Goal: Transaction & Acquisition: Book appointment/travel/reservation

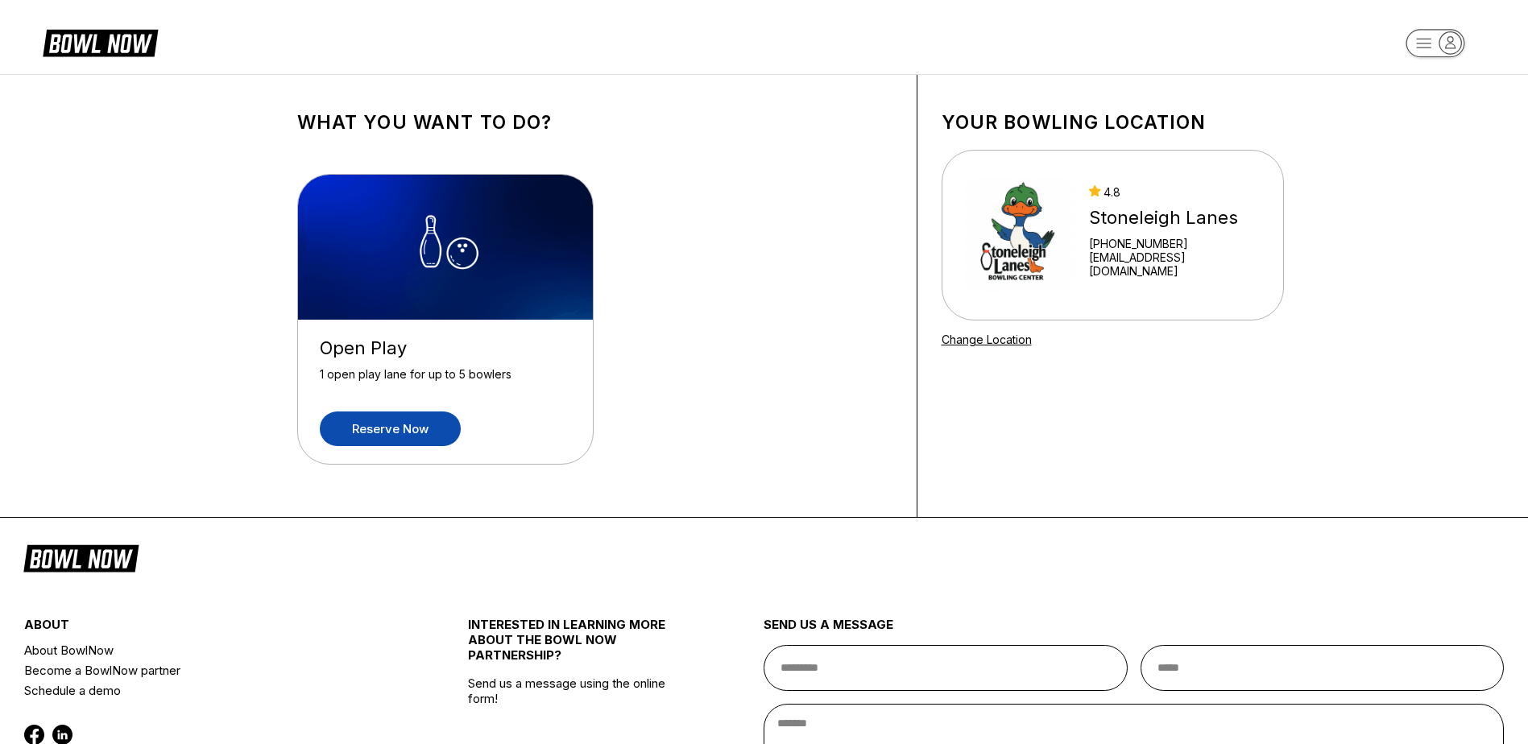
click at [370, 427] on link "Reserve now" at bounding box center [390, 428] width 141 height 35
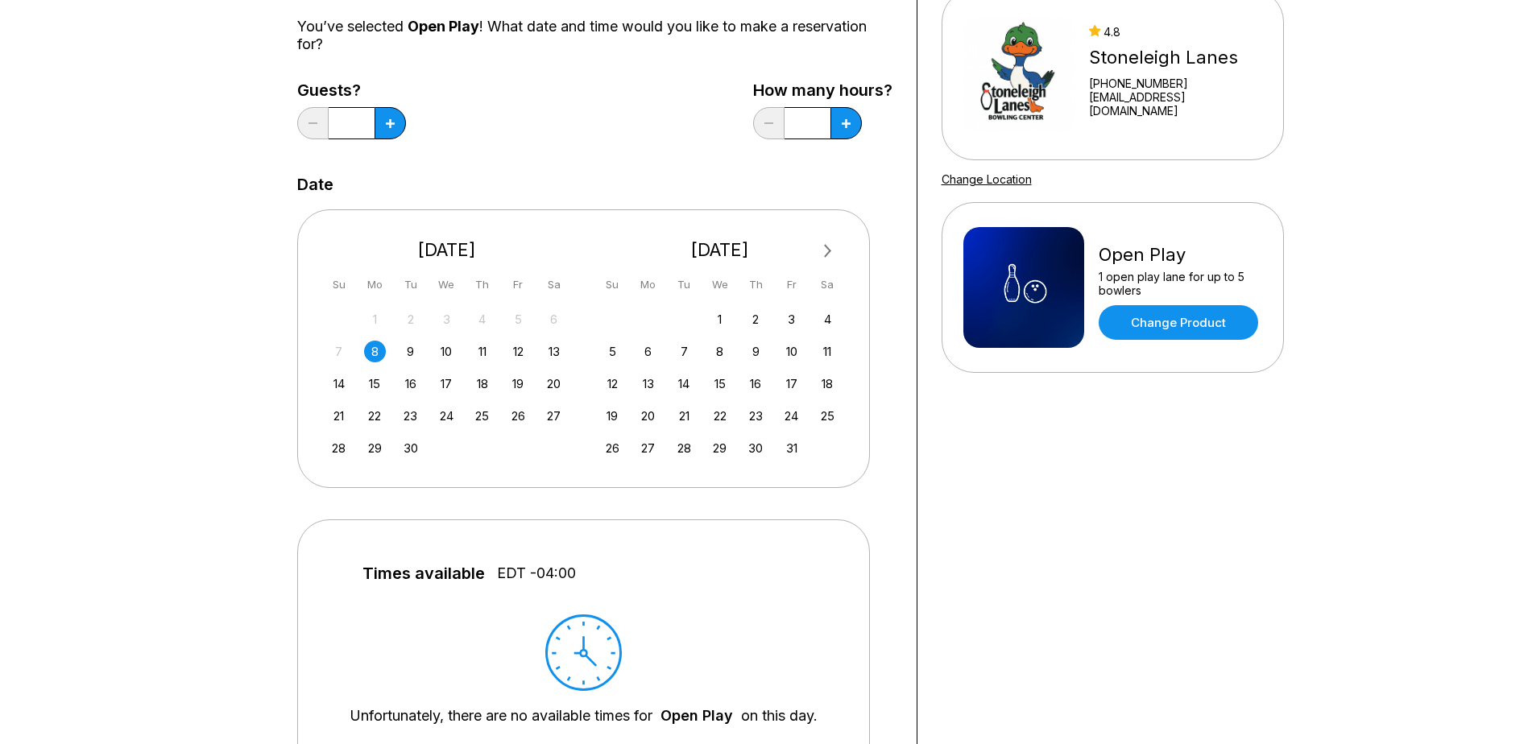
scroll to position [161, 0]
click at [829, 317] on div "4" at bounding box center [827, 319] width 22 height 22
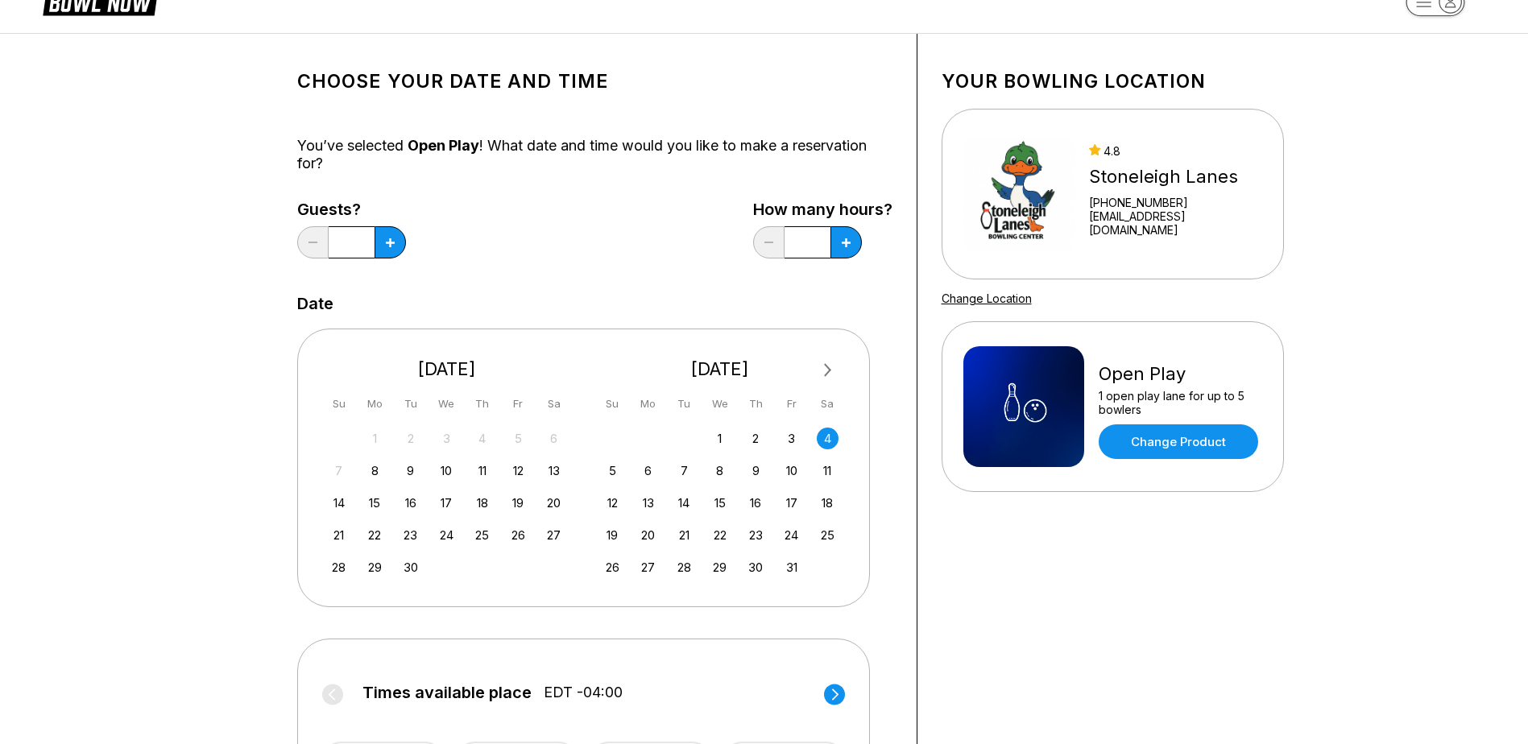
scroll to position [0, 0]
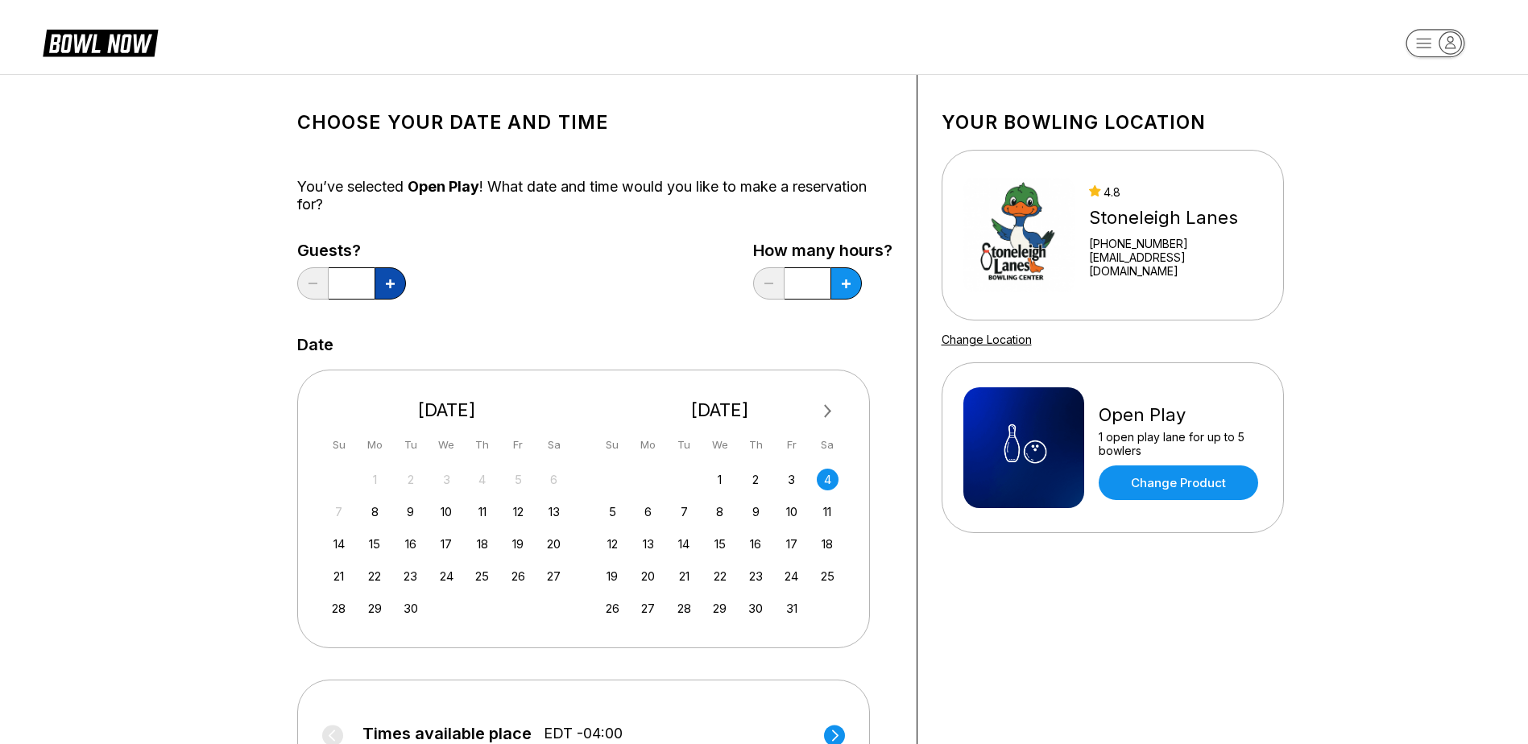
click at [387, 279] on icon at bounding box center [390, 283] width 9 height 9
click at [390, 279] on icon at bounding box center [390, 283] width 9 height 9
click at [309, 278] on button at bounding box center [312, 283] width 31 height 32
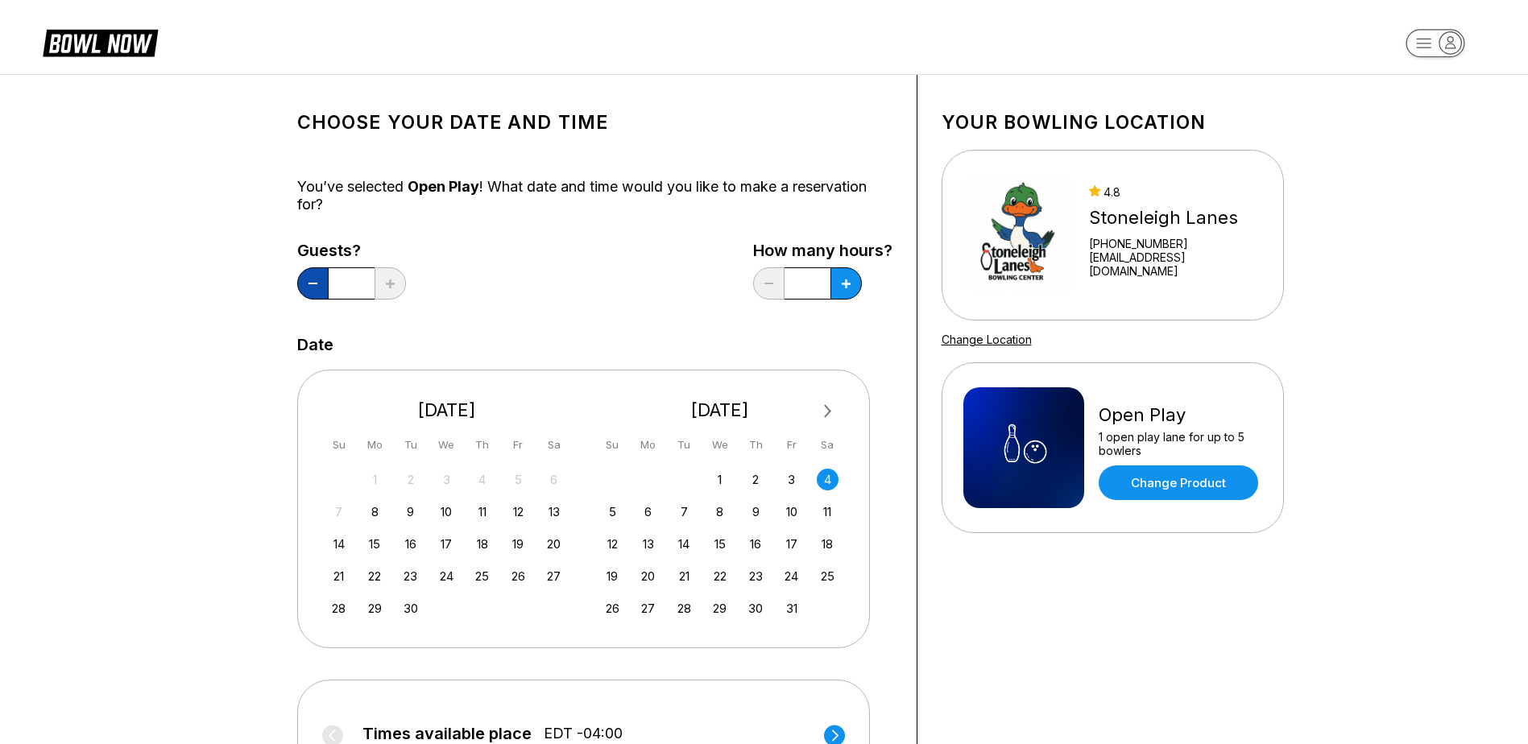
click at [310, 278] on button at bounding box center [312, 283] width 31 height 32
click at [309, 277] on button at bounding box center [312, 283] width 31 height 32
type input "*"
drag, startPoint x: 602, startPoint y: 263, endPoint x: 687, endPoint y: 243, distance: 87.5
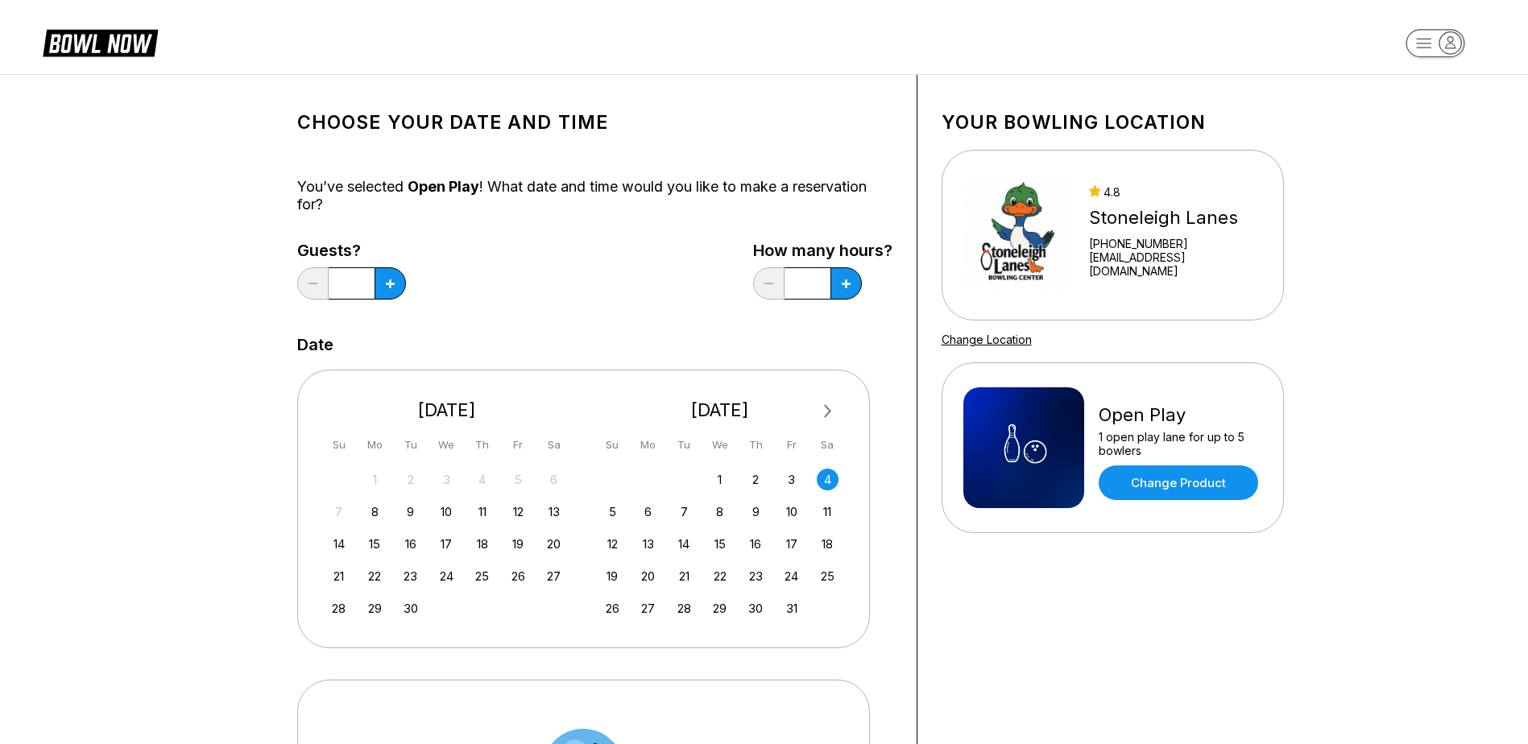
click at [602, 263] on div "Guests? * How many hours? *" at bounding box center [594, 275] width 595 height 66
click at [850, 285] on icon at bounding box center [845, 283] width 9 height 9
click at [848, 285] on icon at bounding box center [845, 283] width 9 height 9
click at [759, 275] on button at bounding box center [768, 283] width 31 height 32
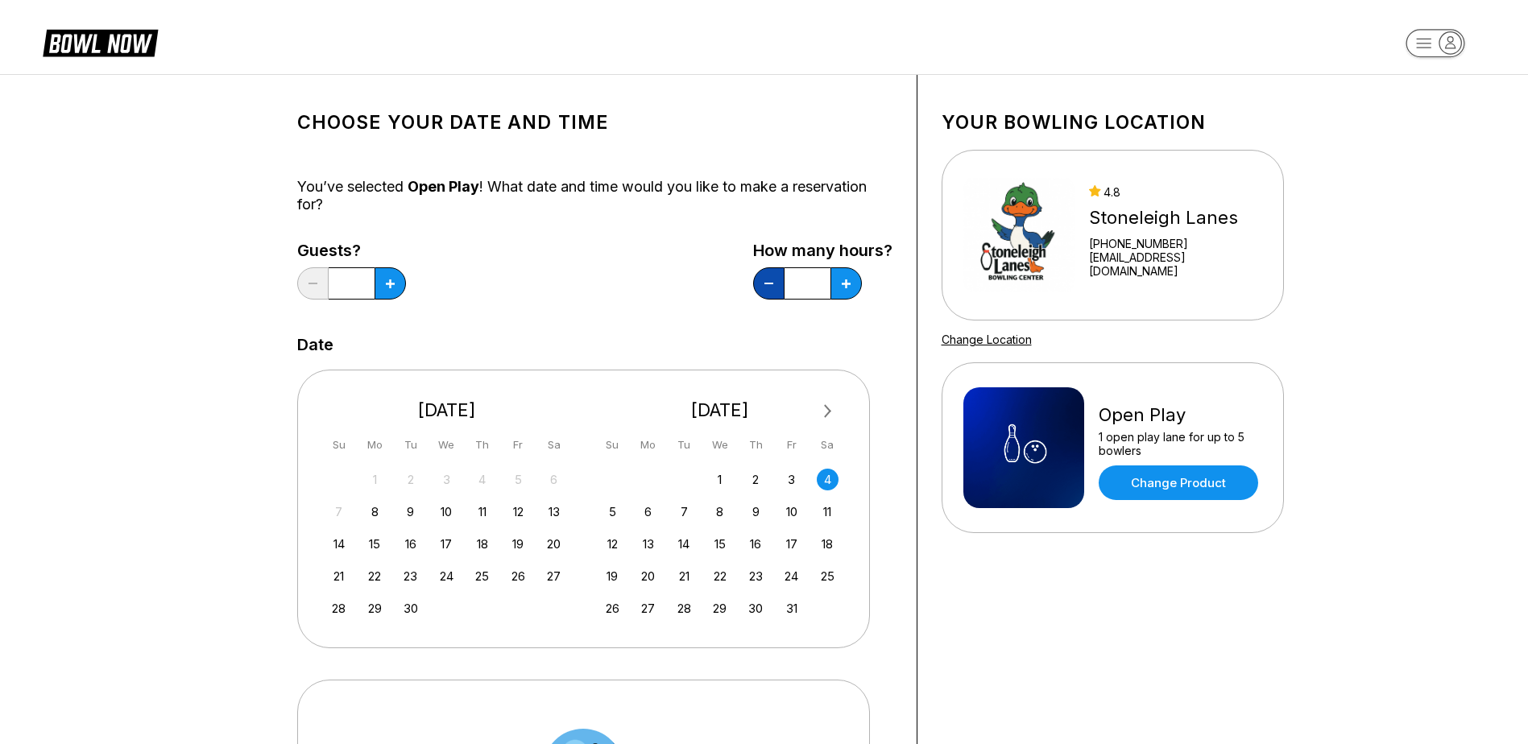
type input "*"
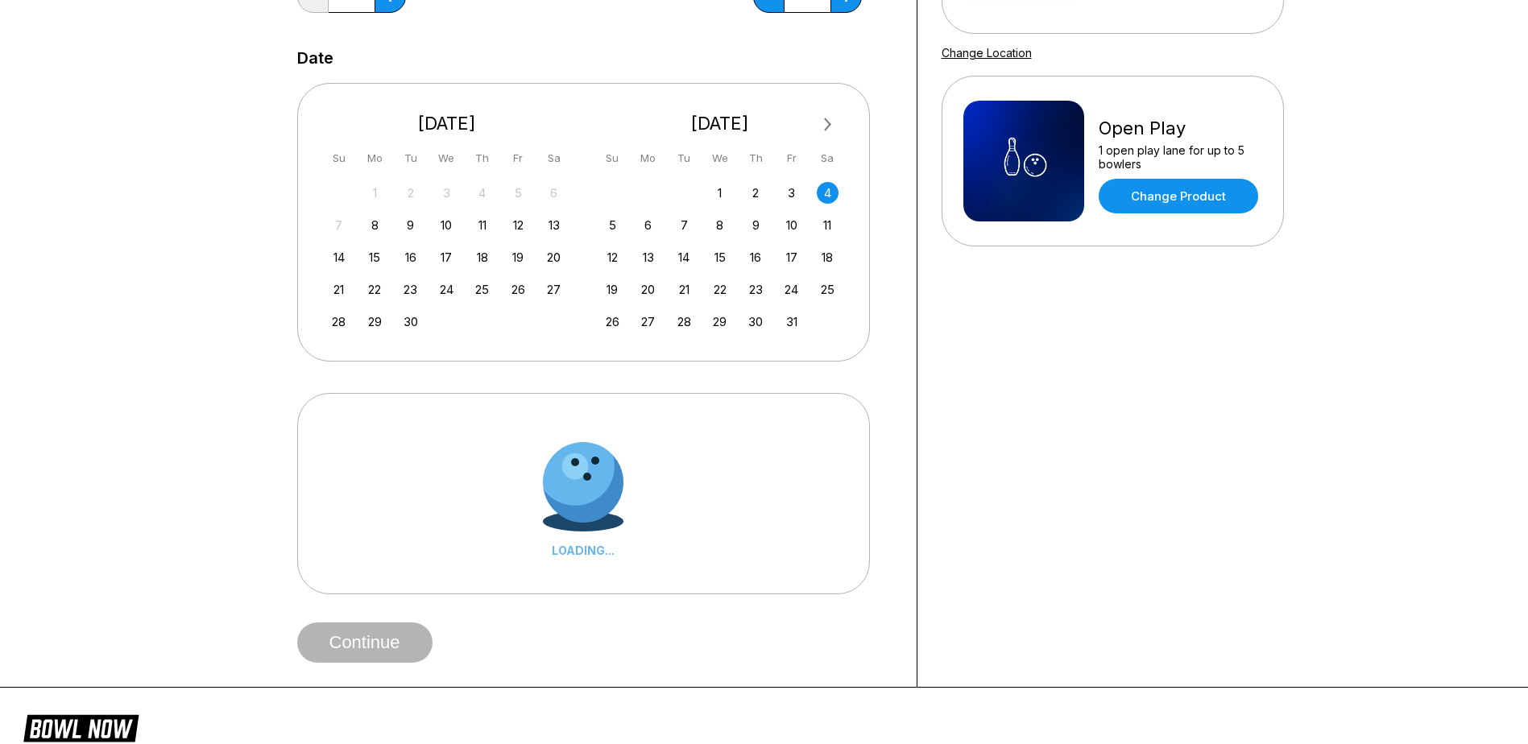
scroll to position [403, 0]
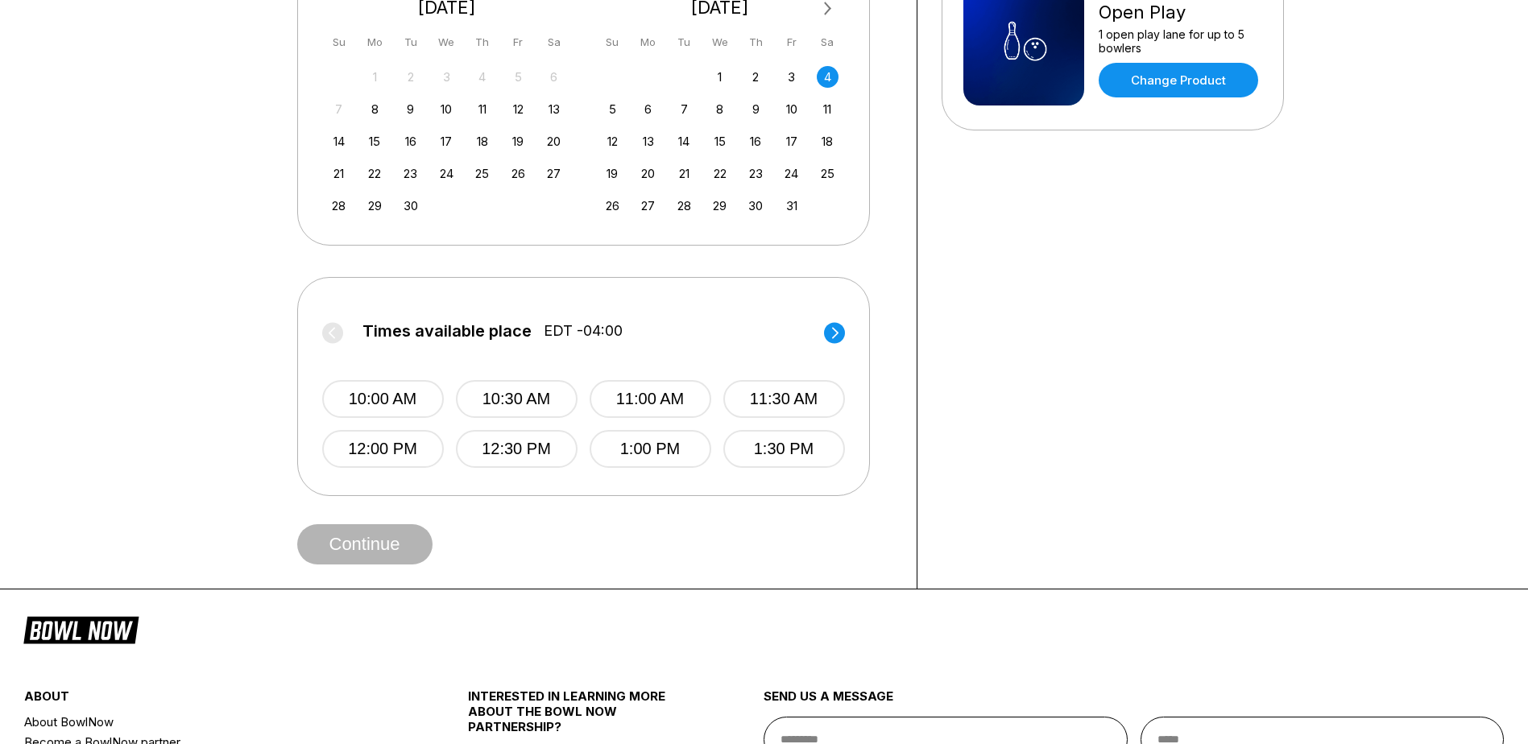
click at [837, 332] on circle at bounding box center [834, 332] width 21 height 21
click at [837, 332] on label "Times available place EDT -04:00" at bounding box center [583, 335] width 523 height 26
click at [831, 337] on label "Times available place EDT -04:00" at bounding box center [583, 335] width 523 height 26
click at [395, 404] on button "2:00 PM" at bounding box center [383, 399] width 122 height 38
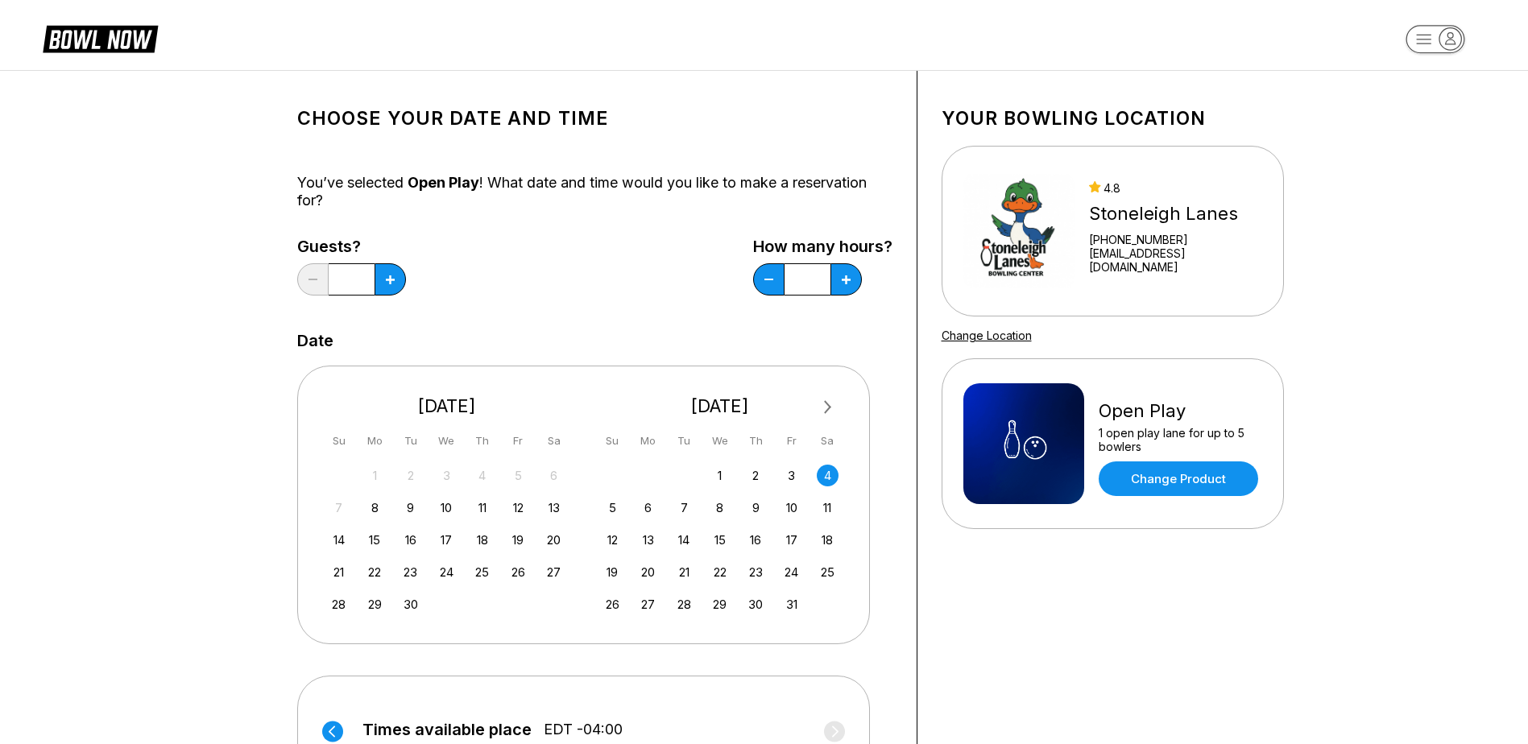
scroll to position [0, 0]
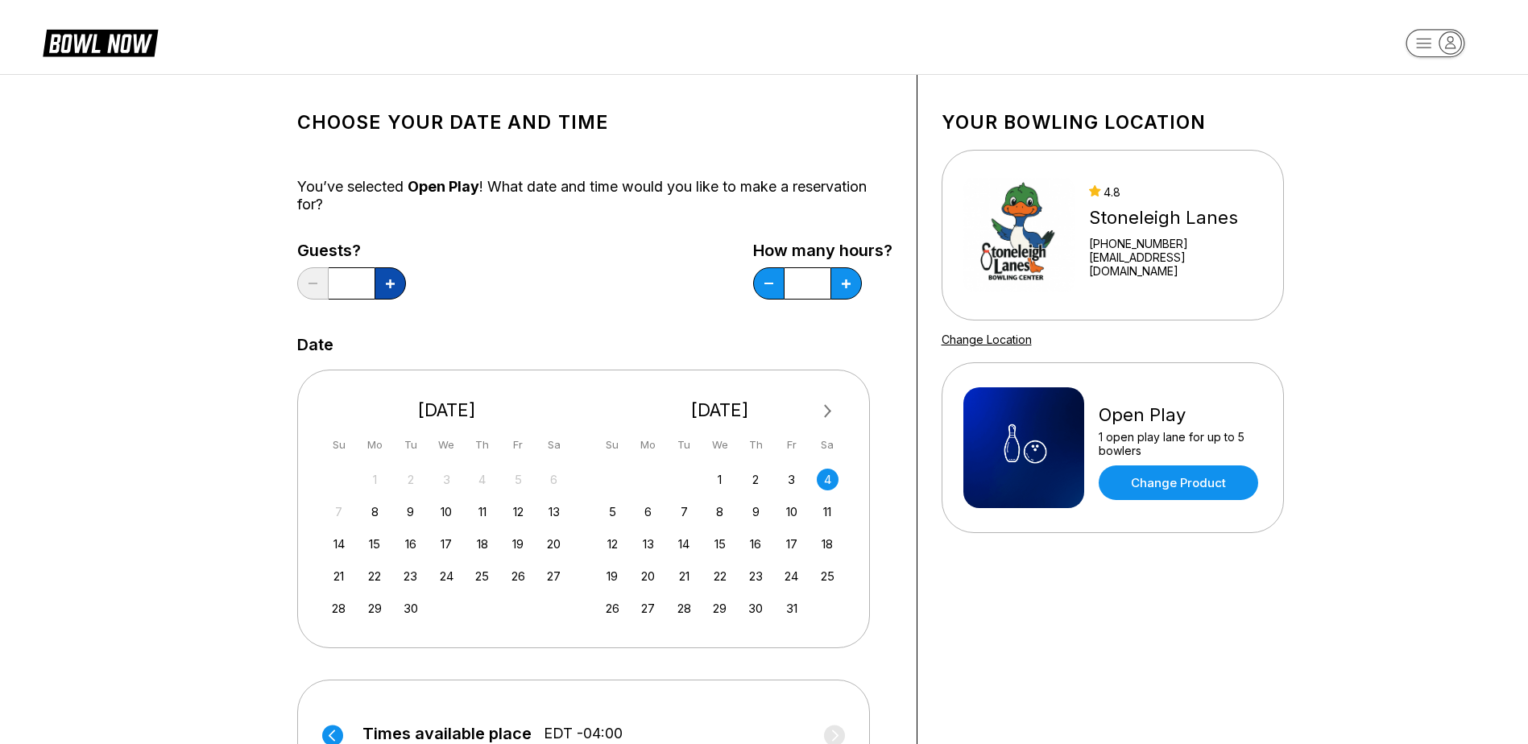
click at [391, 294] on button at bounding box center [389, 283] width 31 height 32
type input "*"
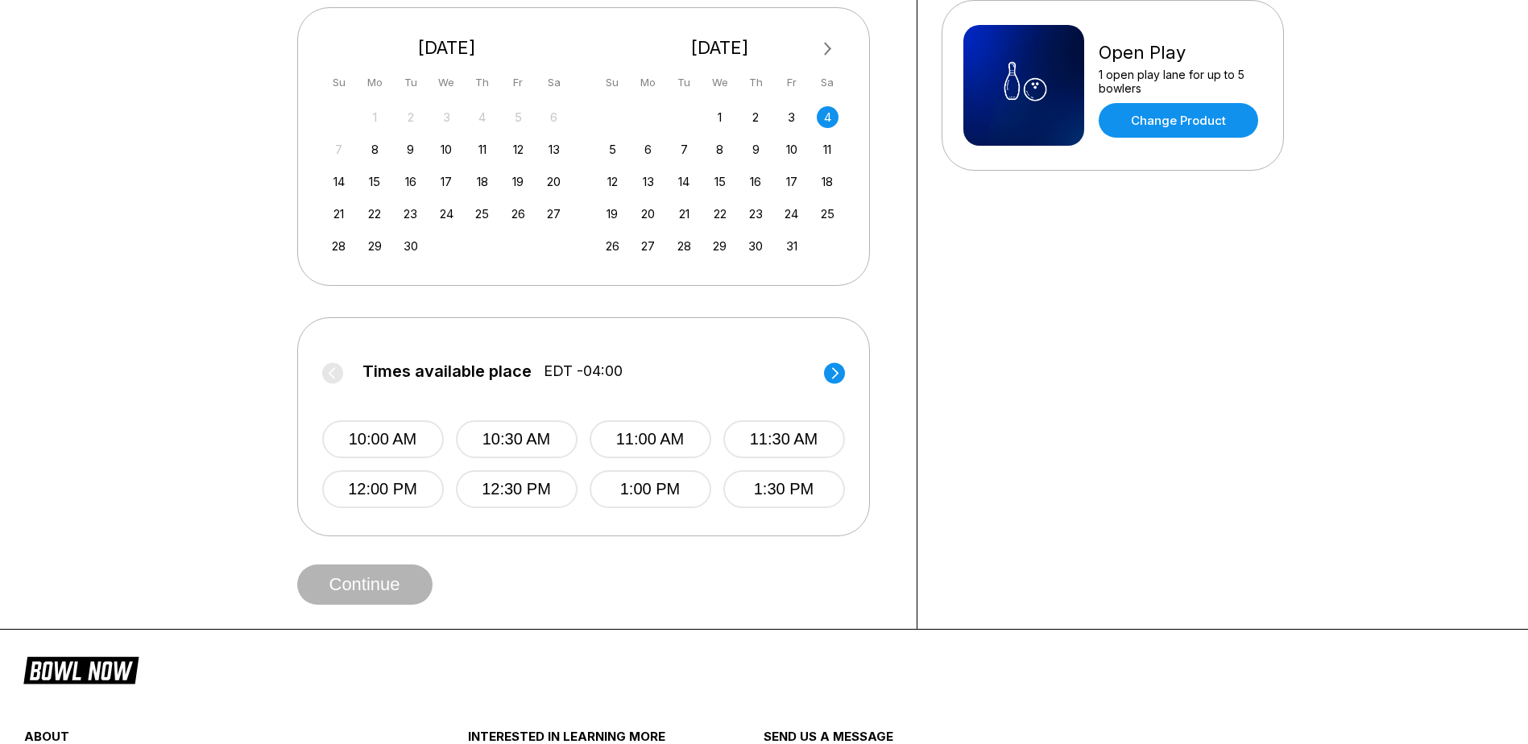
scroll to position [81, 0]
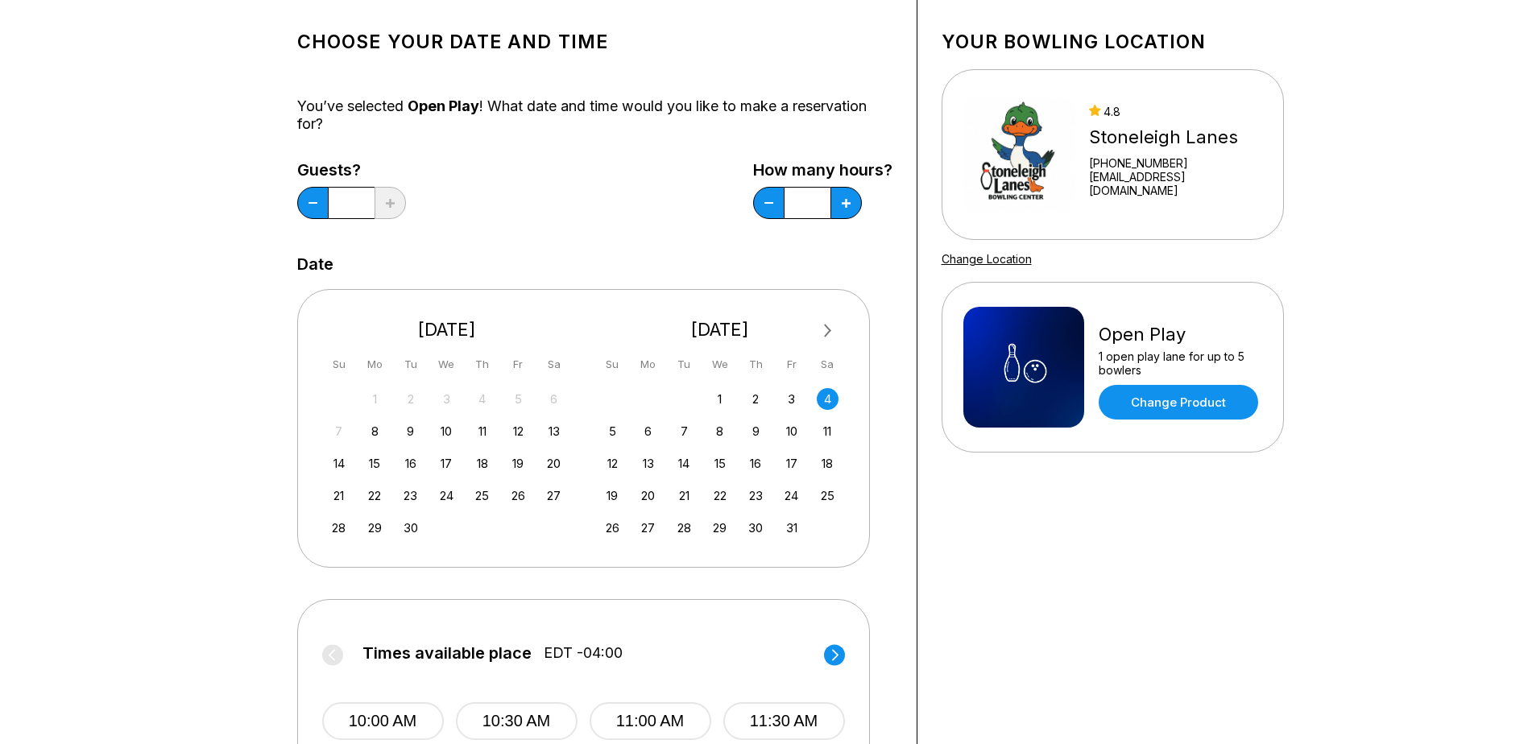
click at [1256, 495] on div "Your bowling location [STREET_ADDRESS] [PHONE_NUMBER] [EMAIL_ADDRESS][DOMAIN_NA…" at bounding box center [1112, 452] width 391 height 916
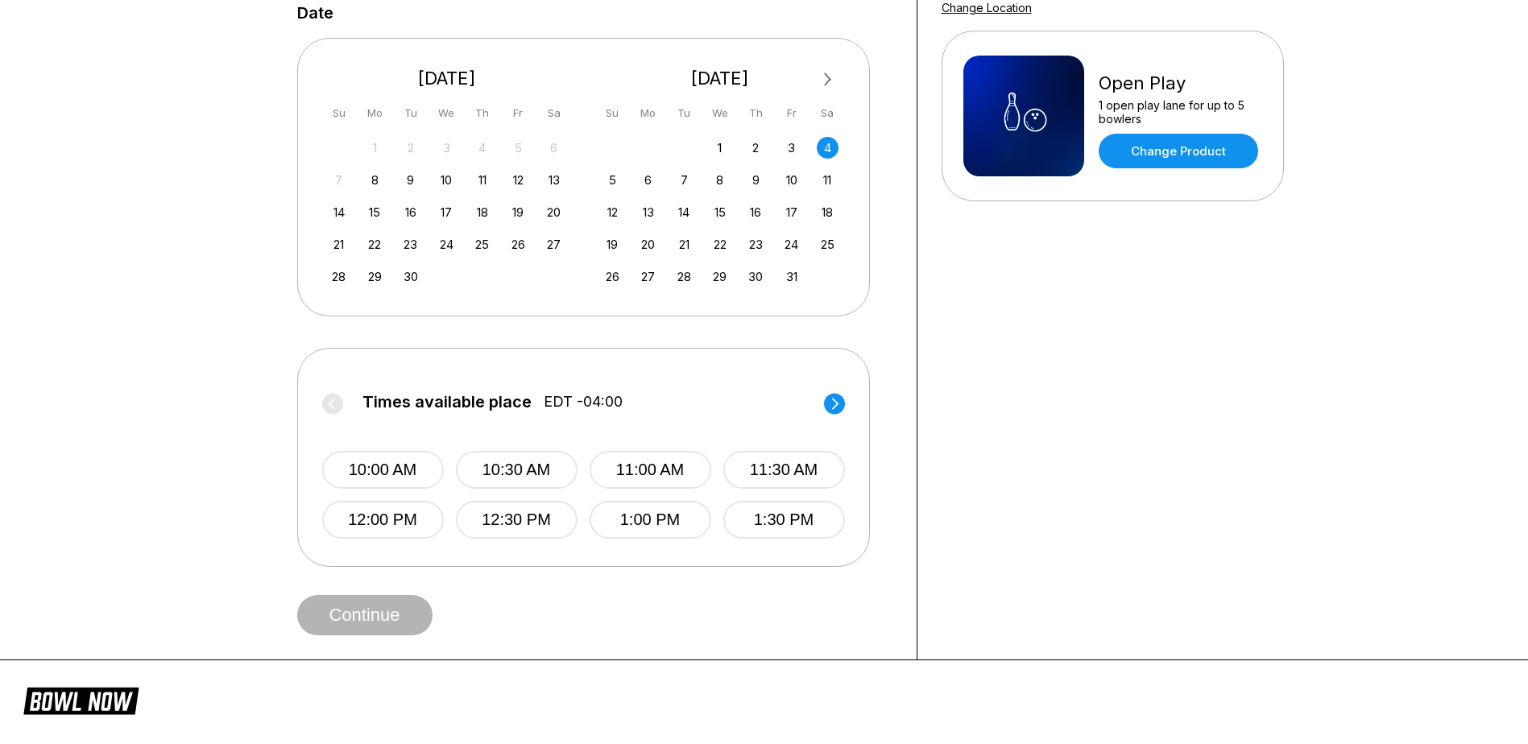
scroll to position [483, 0]
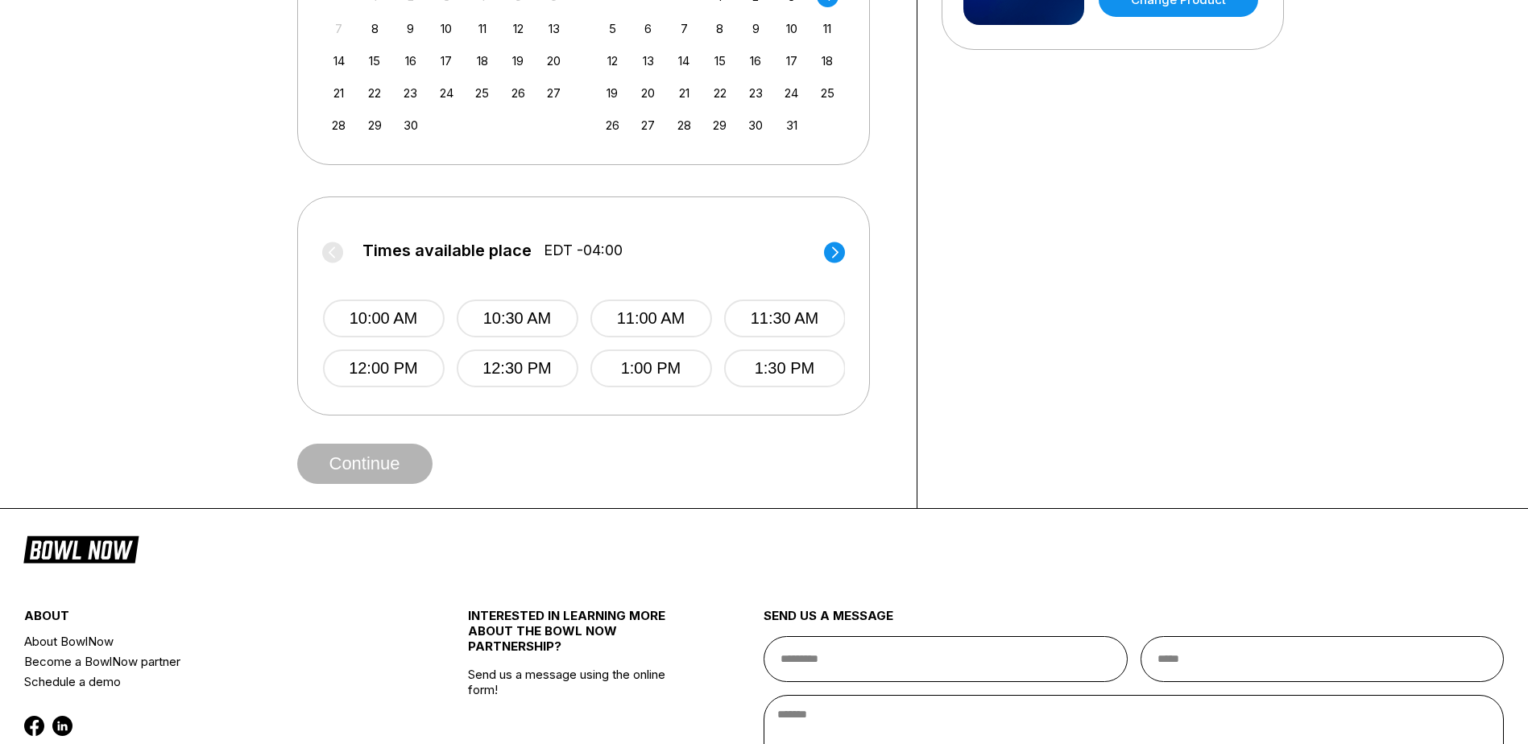
click at [832, 255] on circle at bounding box center [834, 252] width 21 height 21
click at [415, 316] on button "2:00 PM" at bounding box center [383, 319] width 122 height 38
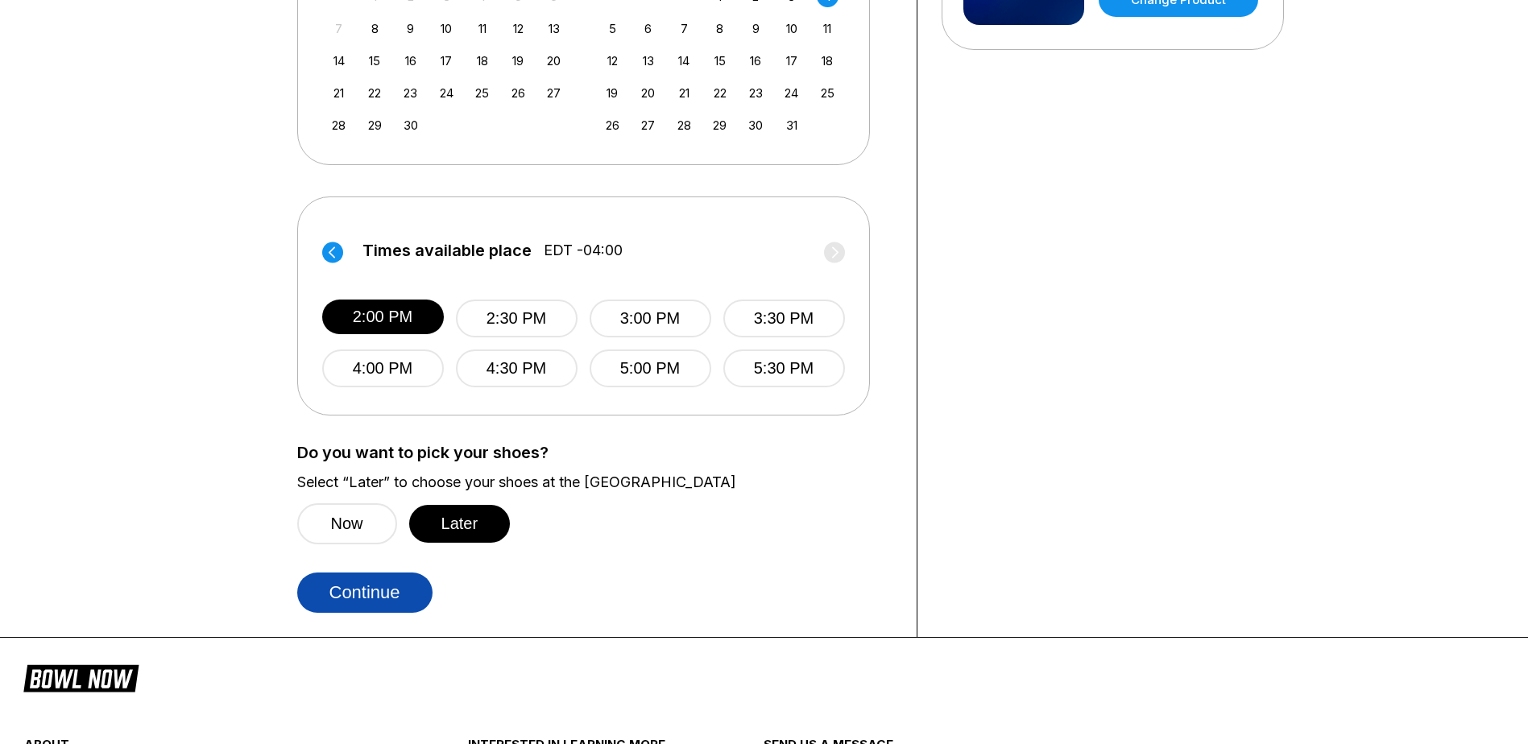
click at [370, 583] on button "Continue" at bounding box center [364, 593] width 135 height 40
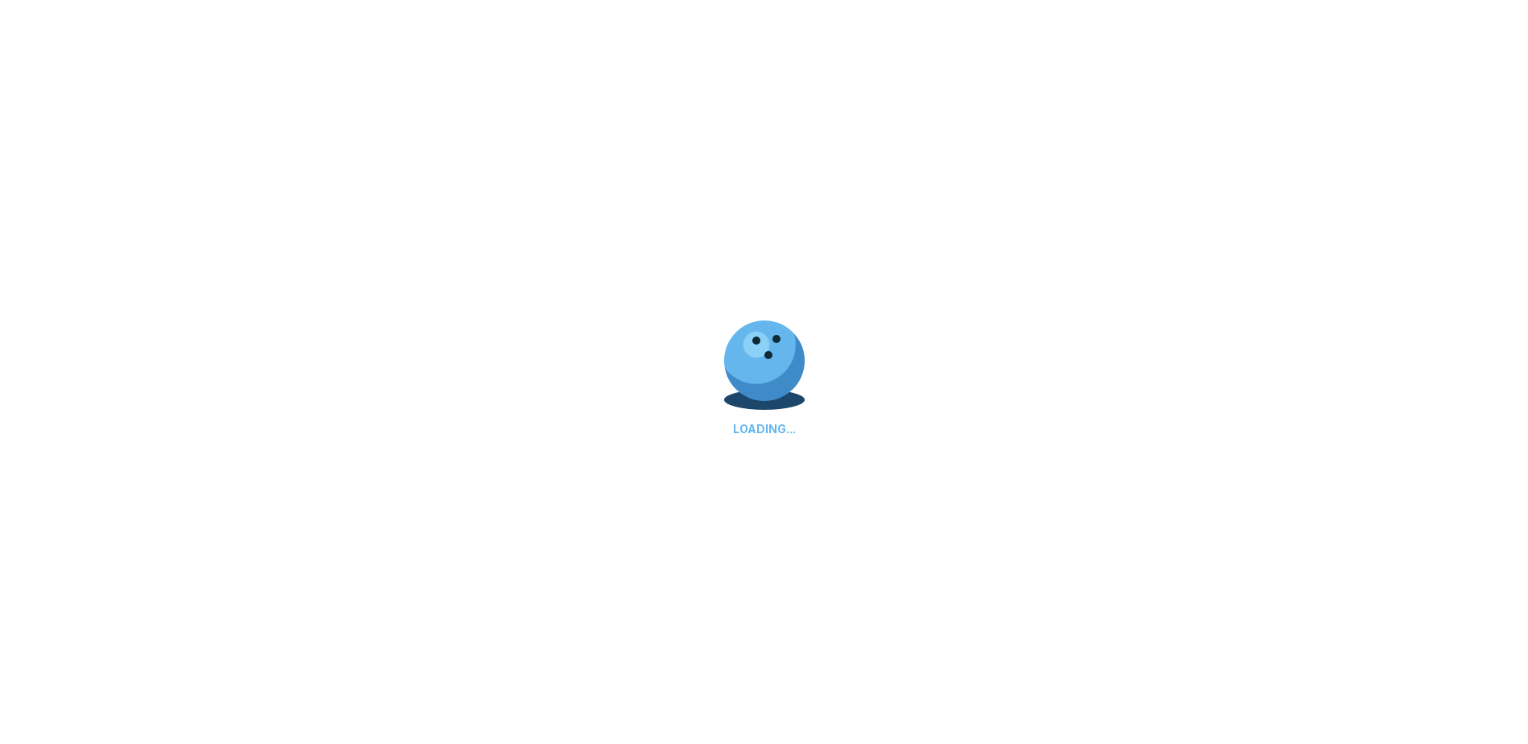
select select "**"
